Goal: Task Accomplishment & Management: Manage account settings

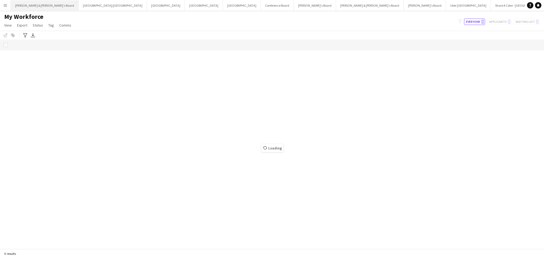
click at [30, 8] on button "[PERSON_NAME] & [PERSON_NAME]'s Board Close" at bounding box center [45, 5] width 68 height 10
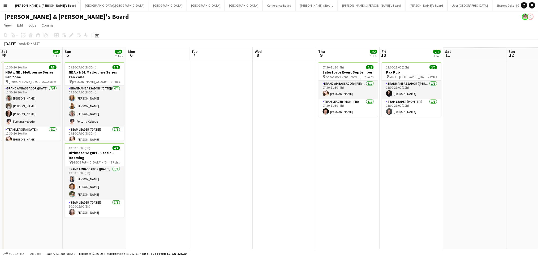
scroll to position [0, 207]
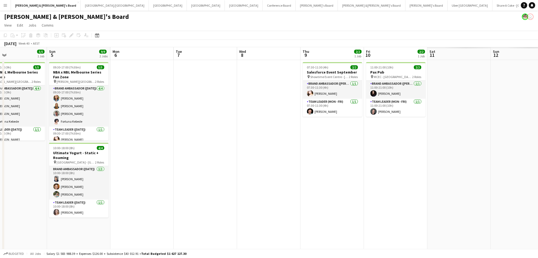
drag, startPoint x: 338, startPoint y: 199, endPoint x: -10, endPoint y: 178, distance: 349.0
click at [0, 178] on html "Menu Boards Boards Boards All jobs Status Workforce Workforce My Workforce Recr…" at bounding box center [269, 154] width 538 height 309
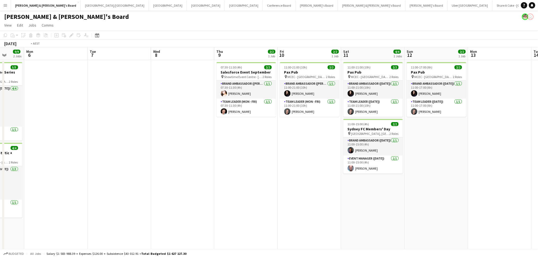
drag, startPoint x: 275, startPoint y: 204, endPoint x: 60, endPoint y: 193, distance: 214.8
click at [60, 193] on app-calendar-viewport "Fri 3 5/5 1 Job Sat 4 5/5 1 Job Sun 5 9/9 2 Jobs Mon 6 Tue 7 Wed 8 Thu 9 2/2 1 …" at bounding box center [269, 173] width 538 height 252
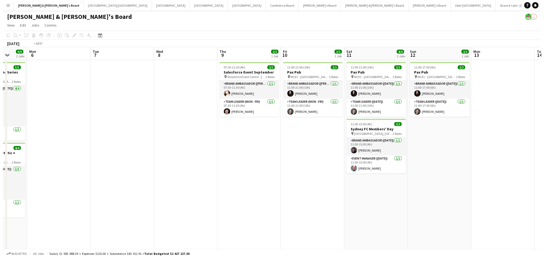
scroll to position [0, 168]
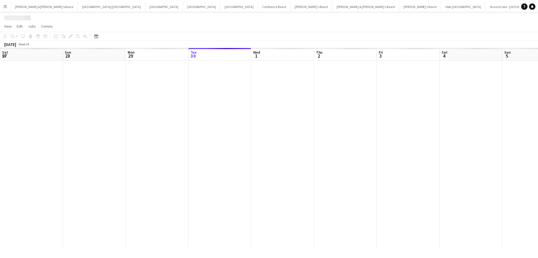
scroll to position [0, 127]
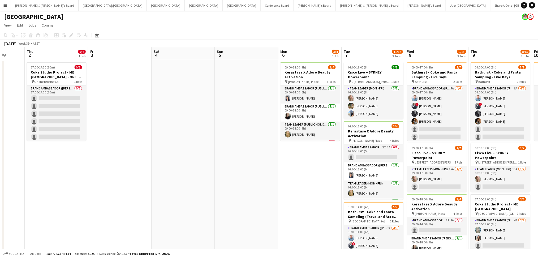
drag, startPoint x: 301, startPoint y: 200, endPoint x: 135, endPoint y: 170, distance: 168.9
click at [135, 170] on app-calendar-viewport "Mon 29 Tue 30 Wed 1 Thu 2 0/6 1 Job Fri 3 Sat 4 Sun 5 Mon 6 3/4 1 Job Tue 7 11/…" at bounding box center [269, 169] width 538 height 244
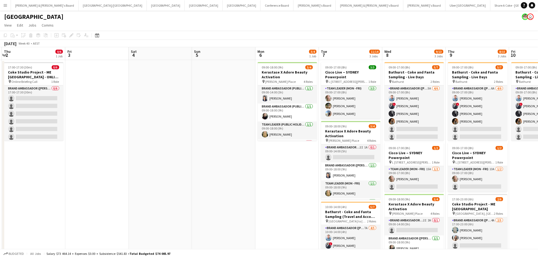
drag, startPoint x: 218, startPoint y: 183, endPoint x: 193, endPoint y: 180, distance: 25.1
click at [195, 180] on app-calendar-viewport "Mon 29 Tue 30 Wed 1 Thu 2 0/6 1 Job Fri 3 Sat 4 Sun 5 Mon 6 3/4 1 Job Tue 7 11/…" at bounding box center [269, 169] width 538 height 244
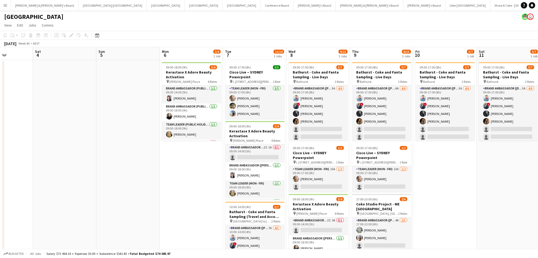
scroll to position [0, 160]
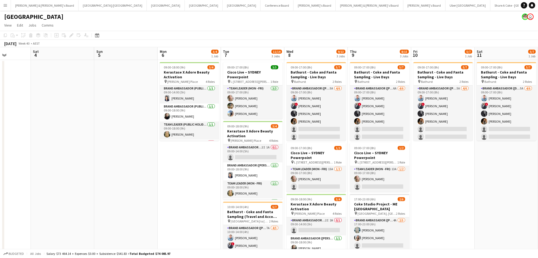
drag, startPoint x: 223, startPoint y: 180, endPoint x: 126, endPoint y: 172, distance: 97.8
click at [126, 172] on app-calendar-viewport "Wed 1 Thu 2 0/6 1 Job Fri 3 Sat 4 Sun 5 Mon 6 3/4 1 Job Tue 7 11/14 3 Jobs Wed …" at bounding box center [269, 169] width 538 height 244
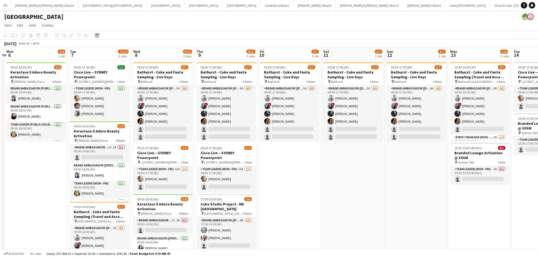
drag, startPoint x: 436, startPoint y: 196, endPoint x: 281, endPoint y: 171, distance: 157.0
click at [281, 171] on app-calendar-viewport "Fri 3 Sat 4 Sun 5 Mon 6 3/4 1 Job Tue 7 11/14 3 Jobs Wed 8 9/13 3 Jobs Thu 9 8/…" at bounding box center [269, 169] width 538 height 244
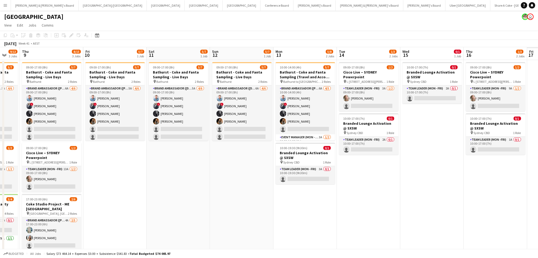
scroll to position [0, 130]
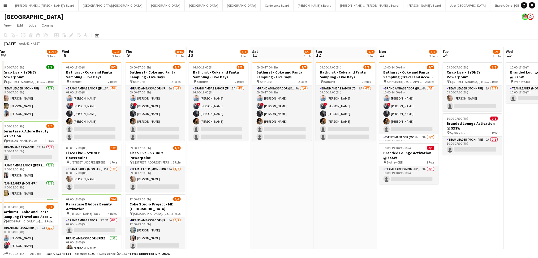
drag, startPoint x: 384, startPoint y: 198, endPoint x: 314, endPoint y: 194, distance: 69.4
click at [314, 194] on app-calendar-viewport "Sun 5 Mon 6 3/4 1 Job Tue 7 11/14 3 Jobs Wed 8 9/13 3 Jobs Thu 9 8/15 3 Jobs Fr…" at bounding box center [269, 169] width 538 height 244
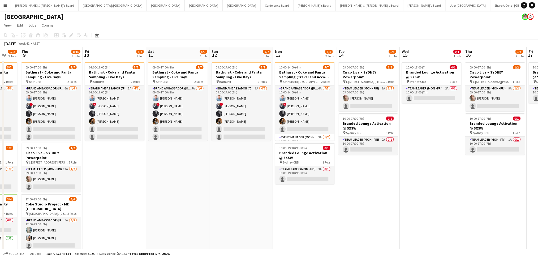
drag, startPoint x: 431, startPoint y: 216, endPoint x: 328, endPoint y: 216, distance: 103.8
click at [328, 216] on app-calendar-viewport "Sun 5 Mon 6 3/4 1 Job Tue 7 11/14 3 Jobs Wed 8 9/13 3 Jobs Thu 9 8/15 3 Jobs Fr…" at bounding box center [269, 169] width 538 height 244
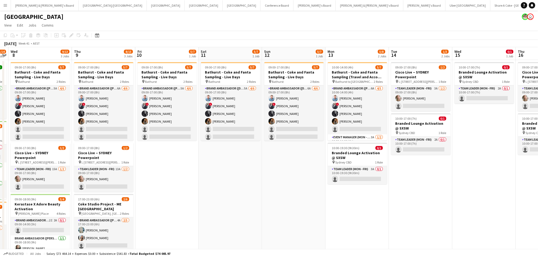
drag, startPoint x: 419, startPoint y: 220, endPoint x: 328, endPoint y: 212, distance: 91.4
click at [328, 212] on app-calendar-viewport "Sun 5 Mon 6 3/4 1 Job Tue 7 11/14 3 Jobs Wed 8 9/13 3 Jobs Thu 9 8/15 3 Jobs Fr…" at bounding box center [269, 169] width 538 height 244
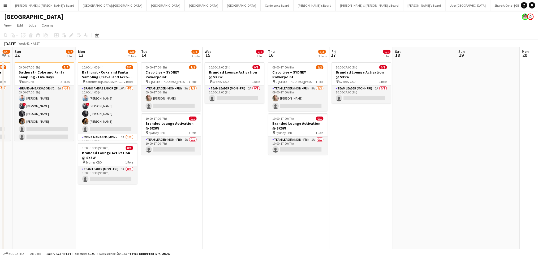
scroll to position [0, 182]
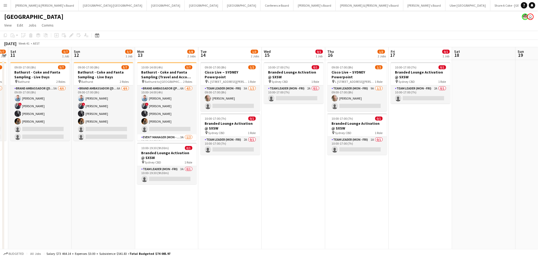
drag, startPoint x: 386, startPoint y: 222, endPoint x: 364, endPoint y: 221, distance: 21.8
click at [364, 221] on app-calendar-viewport "Wed 8 9/13 3 Jobs Thu 9 8/15 3 Jobs Fri 10 5/7 1 Job Sat 11 5/7 1 Job Sun 12 5/…" at bounding box center [269, 169] width 538 height 244
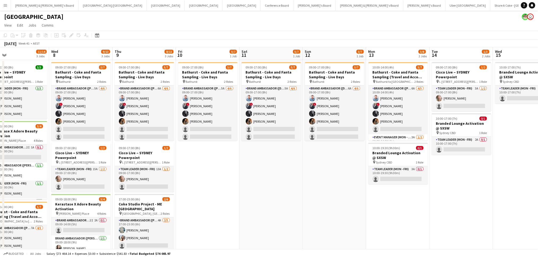
drag, startPoint x: 275, startPoint y: 223, endPoint x: 455, endPoint y: 201, distance: 181.5
click at [455, 201] on app-calendar-viewport "Mon 6 3/4 1 Job Tue 7 11/14 3 Jobs Wed 8 9/13 3 Jobs Thu 9 8/15 3 Jobs Fri 10 5…" at bounding box center [269, 169] width 538 height 244
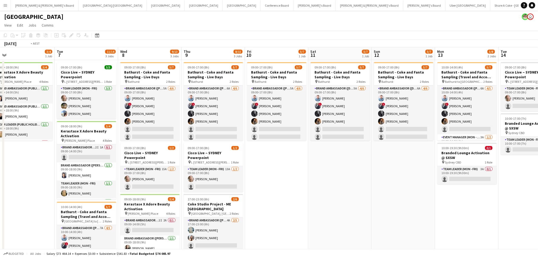
drag, startPoint x: 317, startPoint y: 209, endPoint x: 445, endPoint y: 204, distance: 128.6
click at [457, 205] on app-calendar-viewport "Sun 5 Mon 6 3/4 1 Job Tue 7 11/14 3 Jobs Wed 8 9/13 3 Jobs Thu 9 8/15 3 Jobs Fr…" at bounding box center [269, 169] width 538 height 244
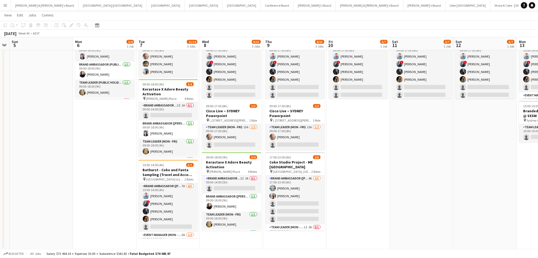
scroll to position [0, 110]
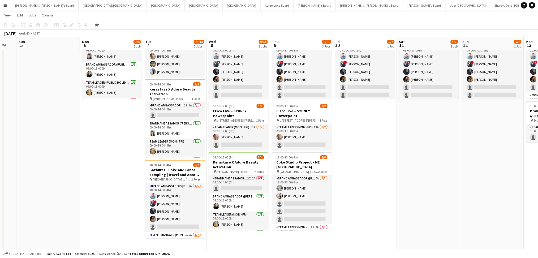
drag, startPoint x: 308, startPoint y: 174, endPoint x: 377, endPoint y: 180, distance: 69.0
click at [377, 180] on app-calendar-viewport "Fri 3 Sat 4 Sun 5 Mon 6 3/4 1 Job Tue 7 11/14 3 Jobs Wed 8 9/13 3 Jobs Thu 9 8/…" at bounding box center [269, 114] width 538 height 270
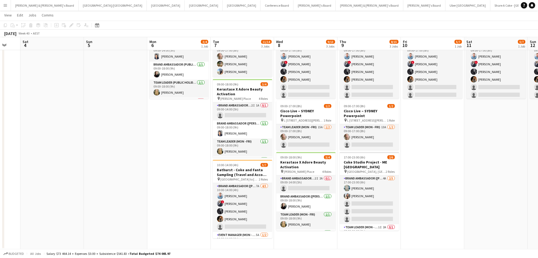
drag, startPoint x: 372, startPoint y: 183, endPoint x: 440, endPoint y: 190, distance: 68.1
click at [440, 190] on app-calendar-viewport "Thu 2 0/6 1 Job Fri 3 Sat 4 Sun 5 Mon 6 3/4 1 Job Tue 7 11/14 3 Jobs Wed 8 9/13…" at bounding box center [269, 114] width 538 height 270
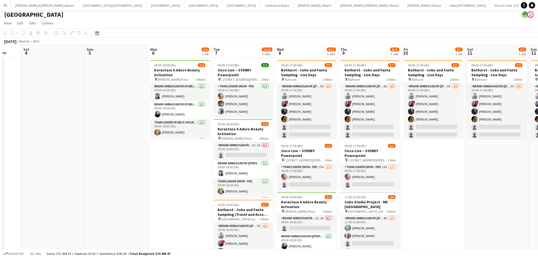
scroll to position [0, 0]
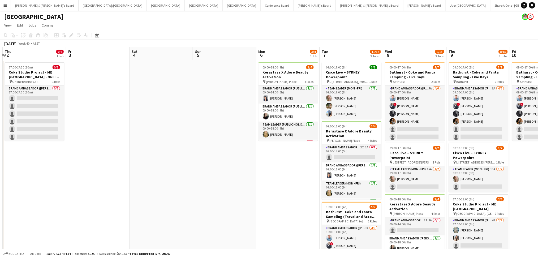
drag, startPoint x: 122, startPoint y: 188, endPoint x: 363, endPoint y: 194, distance: 240.9
click at [363, 194] on app-calendar-viewport "Tue 30 Wed 1 Thu 2 0/6 1 Job Fri 3 Sat 4 Sun 5 Mon 6 3/4 1 Job Tue 7 11/14 3 Jo…" at bounding box center [269, 169] width 538 height 244
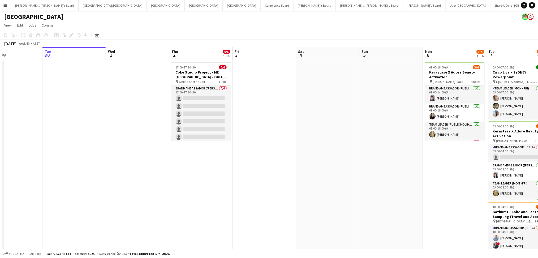
drag, startPoint x: 276, startPoint y: 187, endPoint x: 311, endPoint y: 187, distance: 35.3
click at [311, 187] on app-calendar-viewport "Sat 27 1/1 1 Job Sun 28 Mon 29 Tue 30 Wed 1 Thu 2 0/6 1 Job Fri 3 Sat 4 Sun 5 M…" at bounding box center [269, 169] width 538 height 244
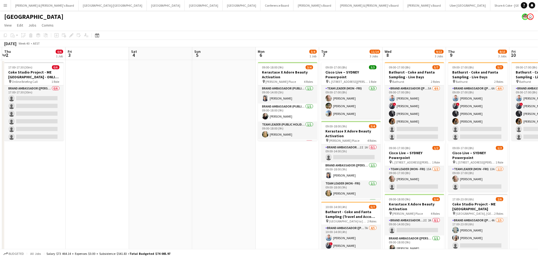
drag, startPoint x: 401, startPoint y: 199, endPoint x: 227, endPoint y: 183, distance: 175.1
click at [228, 184] on app-calendar-viewport "Mon 29 Tue 30 Wed 1 Thu 2 0/6 1 Job Fri 3 Sat 4 Sun 5 Mon 6 3/4 1 Job Tue 7 11/…" at bounding box center [269, 169] width 538 height 244
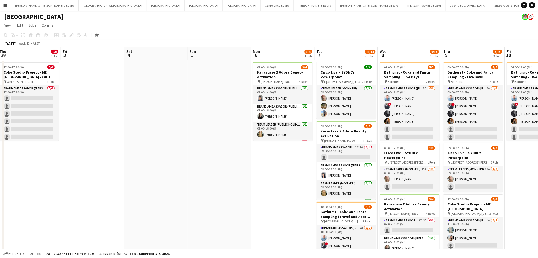
click at [264, 194] on app-date-cell "09:00-18:00 (9h) 3/4 Kerastase X Adore Beauty Activation pin Martin Place 4 Rol…" at bounding box center [282, 175] width 63 height 231
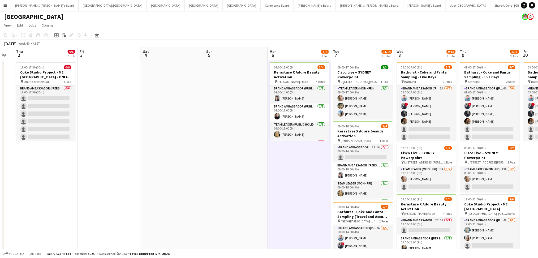
scroll to position [0, 173]
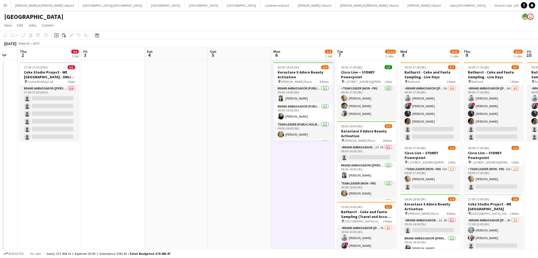
drag, startPoint x: 200, startPoint y: 186, endPoint x: 221, endPoint y: 188, distance: 20.6
click at [221, 188] on app-calendar-viewport "Mon 29 Tue 30 Wed 1 Thu 2 0/6 1 Job Fri 3 Sat 4 Sun 5 Mon 6 3/4 1 Job Tue 7 11/…" at bounding box center [269, 169] width 538 height 244
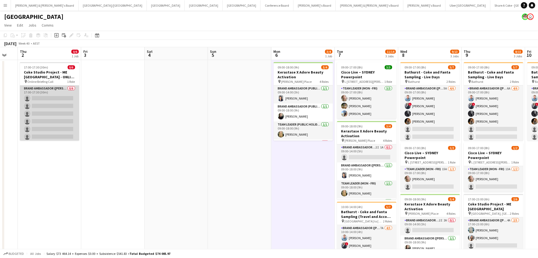
click at [52, 98] on app-card-role "Brand Ambassador (Mon - Fri) 0/6 17:00-17:30 (30m) single-neutral-actions singl…" at bounding box center [49, 113] width 59 height 57
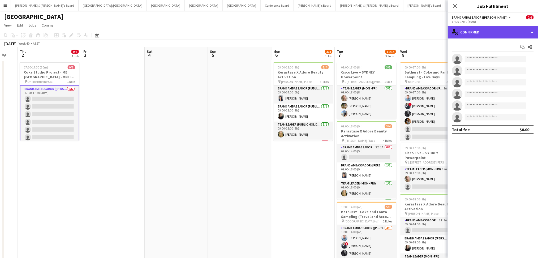
click at [496, 32] on div "single-neutral-actions-check-2 Confirmed" at bounding box center [493, 32] width 90 height 13
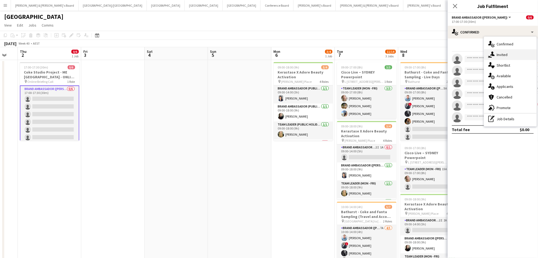
click at [505, 55] on span "Invited" at bounding box center [502, 54] width 11 height 5
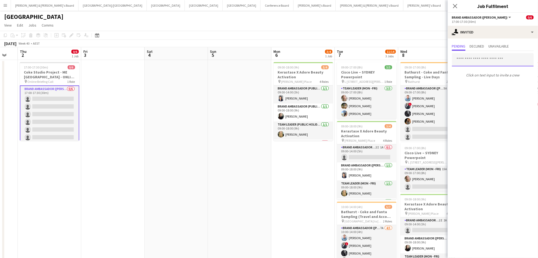
click at [475, 65] on input "text" at bounding box center [493, 59] width 82 height 13
type input "*******"
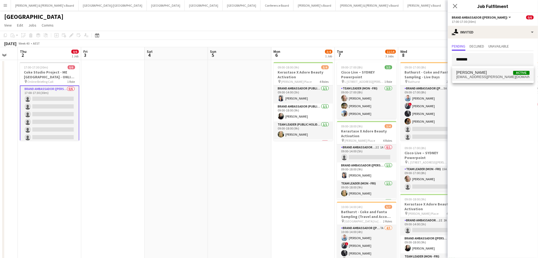
click at [473, 72] on span "Brittany Smith" at bounding box center [472, 72] width 31 height 5
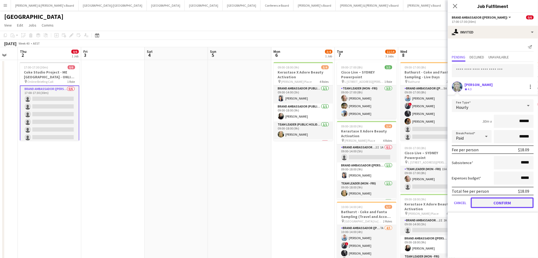
click at [499, 201] on button "Confirm" at bounding box center [502, 203] width 63 height 11
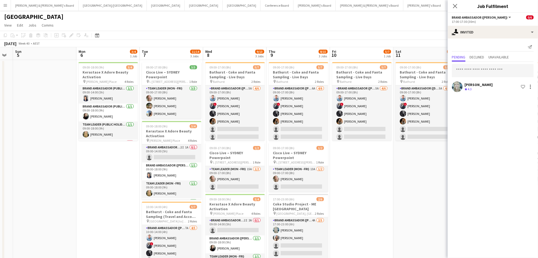
scroll to position [0, 185]
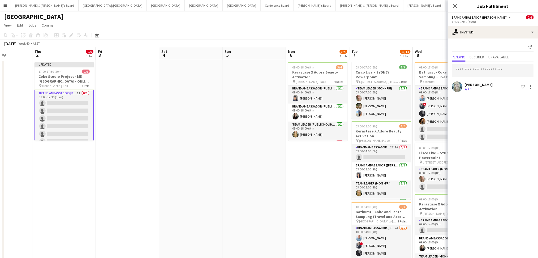
drag, startPoint x: 302, startPoint y: 182, endPoint x: 351, endPoint y: 171, distance: 50.6
click at [317, 199] on app-calendar-viewport "Mon 29 Tue 30 Wed 1 Thu 2 0/6 1 Job Fri 3 Sat 4 Sun 5 Mon 6 3/4 1 Job Tue 7 11/…" at bounding box center [269, 169] width 538 height 244
click at [483, 69] on input "text" at bounding box center [493, 70] width 82 height 13
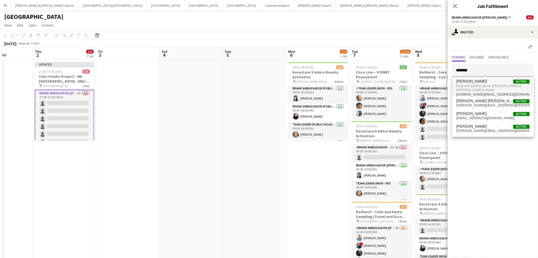
type input "*******"
click at [479, 92] on span "jessica.af@gmail.com" at bounding box center [493, 94] width 73 height 4
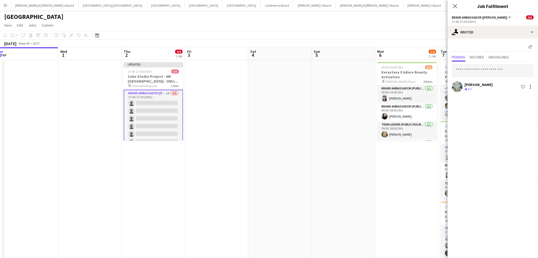
scroll to position [0, 122]
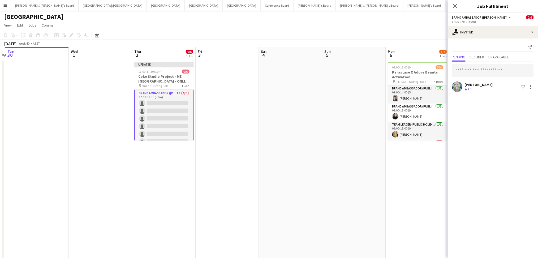
drag, startPoint x: 199, startPoint y: 184, endPoint x: 298, endPoint y: 195, distance: 99.9
click at [298, 195] on app-calendar-viewport "Sun 28 Mon 29 Tue 30 Wed 1 Thu 2 0/6 1 Job Fri 3 Sat 4 Sun 5 Mon 6 3/4 1 Job Tu…" at bounding box center [269, 169] width 538 height 244
click at [247, 165] on app-date-cell at bounding box center [227, 175] width 63 height 231
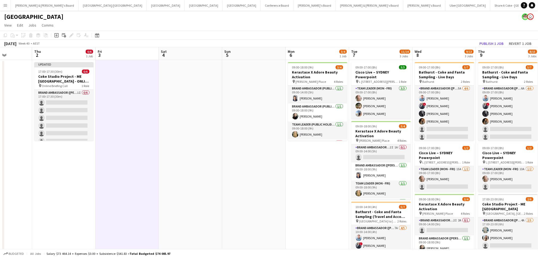
scroll to position [0, 223]
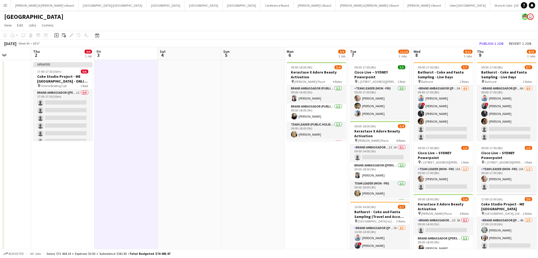
drag, startPoint x: 414, startPoint y: 187, endPoint x: 313, endPoint y: 190, distance: 101.2
click at [313, 190] on app-calendar-viewport "Sun 28 Mon 29 Tue 30 Wed 1 Thu 2 0/6 1 Job Fri 3 Sat 4 Sun 5 Mon 6 3/4 1 Job Tu…" at bounding box center [269, 169] width 538 height 244
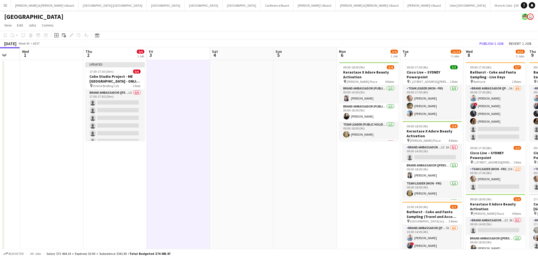
drag, startPoint x: 195, startPoint y: 193, endPoint x: 225, endPoint y: 193, distance: 29.2
click at [225, 193] on app-calendar-viewport "Sun 28 Mon 29 Tue 30 Wed 1 Thu 2 0/6 1 Job Fri 3 Sat 4 Sun 5 Mon 6 3/4 1 Job Tu…" at bounding box center [269, 169] width 538 height 244
click at [494, 38] on app-toolbar "Copy Paste Paste Ctrl+V Paste with crew Ctrl+Shift+V Paste linked Job Delete Gr…" at bounding box center [269, 35] width 538 height 9
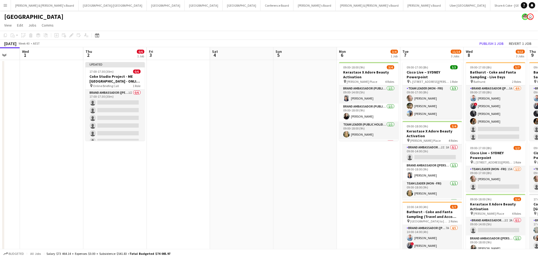
click at [494, 38] on app-toolbar "Copy Paste Paste Ctrl+V Paste with crew Ctrl+Shift+V Paste linked Job Delete Gr…" at bounding box center [269, 35] width 538 height 9
click at [494, 40] on div "October 2025 Week 40 • AEST Publish 1 job Revert 1 job" at bounding box center [269, 43] width 538 height 7
click at [494, 41] on button "Publish 1 job" at bounding box center [492, 43] width 28 height 7
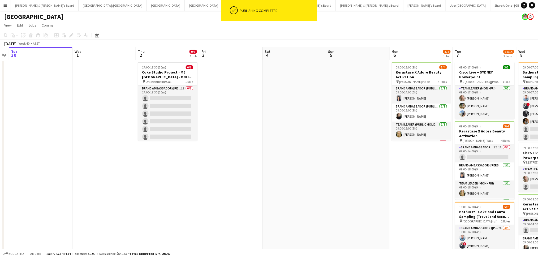
scroll to position [0, 156]
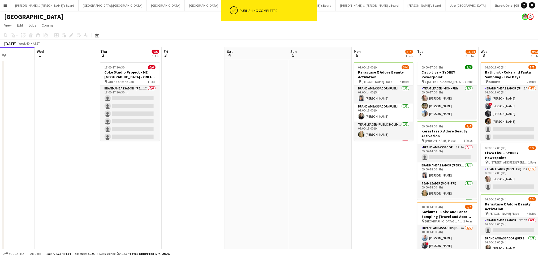
drag, startPoint x: 174, startPoint y: 185, endPoint x: 252, endPoint y: 191, distance: 78.3
click at [252, 191] on app-calendar-viewport "Sun 28 Mon 29 Tue 30 Wed 1 Thu 2 0/6 1 Job Fri 3 Sat 4 Sun 5 Mon 6 3/4 1 Job Tu…" at bounding box center [269, 169] width 538 height 244
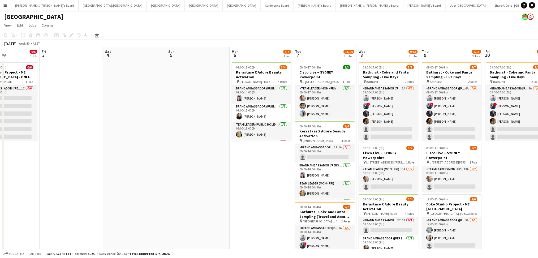
scroll to position [0, 242]
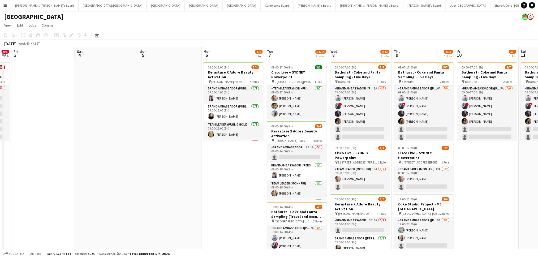
drag, startPoint x: 415, startPoint y: 209, endPoint x: 202, endPoint y: 174, distance: 216.3
click at [202, 174] on app-calendar-viewport "Mon 29 Tue 30 Wed 1 Thu 2 0/6 1 Job Fri 3 Sat 4 Sun 5 Mon 6 3/4 1 Job Tue 7 11/…" at bounding box center [269, 169] width 538 height 244
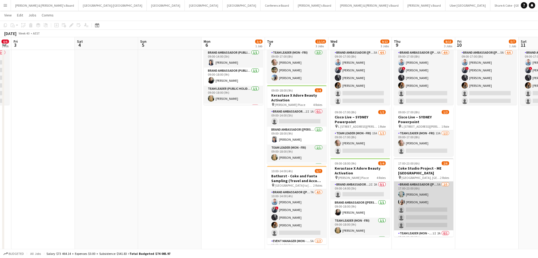
scroll to position [12, 0]
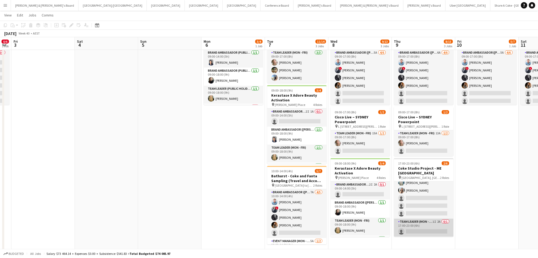
click at [420, 222] on app-card-role "Team Leader (Mon - Fri) 1I 2A 0/1 17:00-23:00 (6h) single-neutral-actions" at bounding box center [423, 228] width 59 height 18
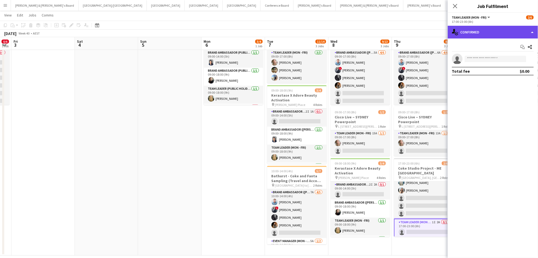
click at [496, 28] on div "single-neutral-actions-check-2 Confirmed" at bounding box center [493, 32] width 90 height 13
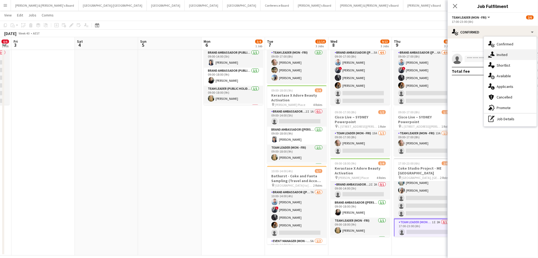
click at [506, 52] on div "single-neutral-actions-share-1 Invited" at bounding box center [510, 54] width 53 height 11
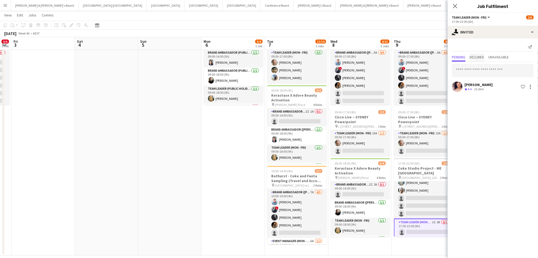
click at [484, 56] on span "Declined" at bounding box center [477, 57] width 15 height 4
click at [500, 55] on span "Unavailable" at bounding box center [499, 57] width 20 height 4
click at [461, 55] on span "Pending" at bounding box center [459, 57] width 14 height 4
click at [221, 146] on app-date-cell "09:00-18:00 (9h) 3/4 Kerastase X Adore Beauty Activation pin Martin Place 4 Rol…" at bounding box center [233, 139] width 63 height 231
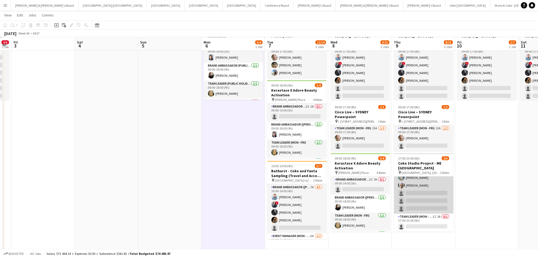
scroll to position [41, 0]
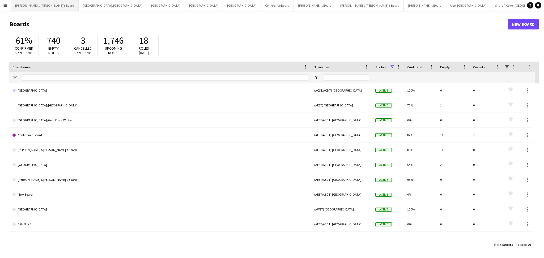
drag, startPoint x: 37, startPoint y: 9, endPoint x: 37, endPoint y: 6, distance: 3.7
click at [37, 6] on button "[PERSON_NAME] & [PERSON_NAME]'s Board Close" at bounding box center [45, 5] width 68 height 10
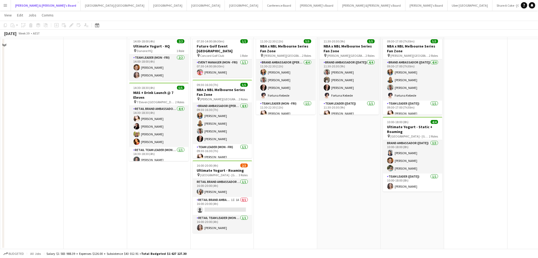
scroll to position [35, 0]
